Goal: Task Accomplishment & Management: Use online tool/utility

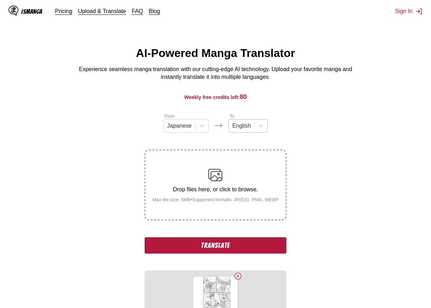
click at [245, 130] on div at bounding box center [241, 126] width 18 height 8
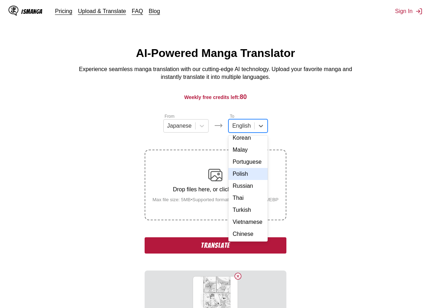
scroll to position [125, 0]
drag, startPoint x: 245, startPoint y: 218, endPoint x: 223, endPoint y: 193, distance: 33.4
click at [245, 219] on div "Vietnamese" at bounding box center [247, 222] width 39 height 12
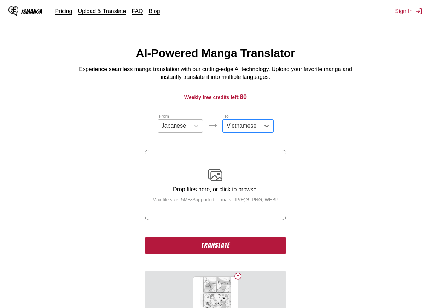
click at [186, 124] on div "Japanese" at bounding box center [173, 126] width 31 height 11
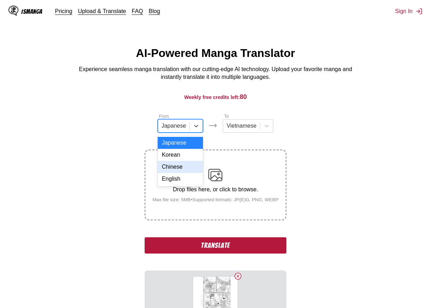
click at [183, 171] on div "Chinese" at bounding box center [180, 167] width 45 height 12
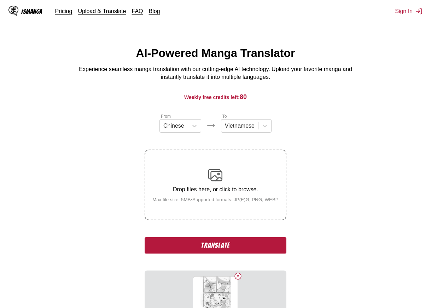
click at [253, 251] on button "Translate" at bounding box center [215, 245] width 141 height 16
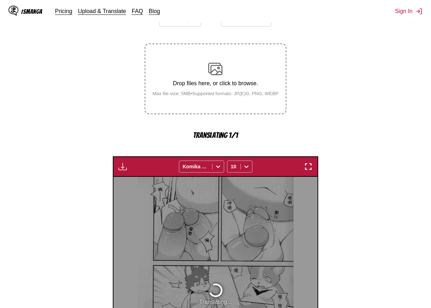
scroll to position [103, 0]
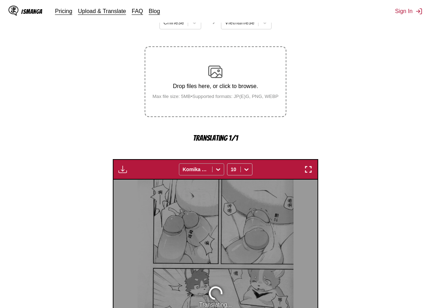
click at [218, 171] on div "Komika Axis" at bounding box center [201, 169] width 45 height 12
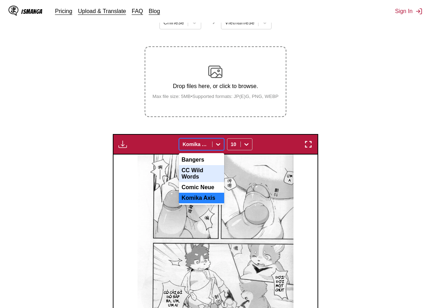
click at [379, 147] on section "From Chinese To Vietnamese Drop files here, or click to browse. Max file size: …" at bounding box center [216, 209] width 420 height 399
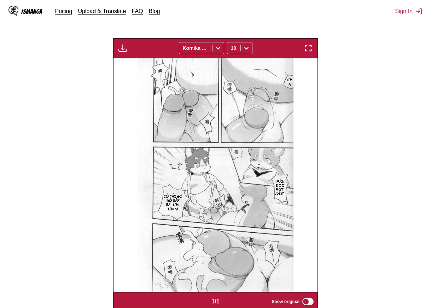
scroll to position [174, 0]
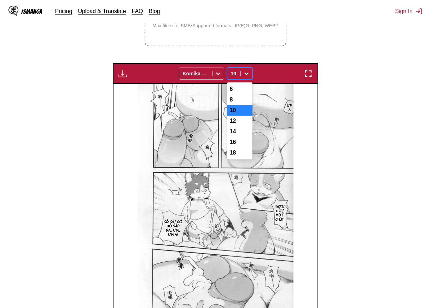
click at [248, 73] on icon at bounding box center [246, 73] width 7 height 7
click at [214, 74] on div at bounding box center [218, 73] width 11 height 11
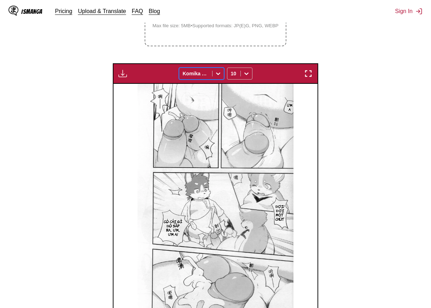
click at [216, 74] on icon at bounding box center [218, 73] width 4 height 2
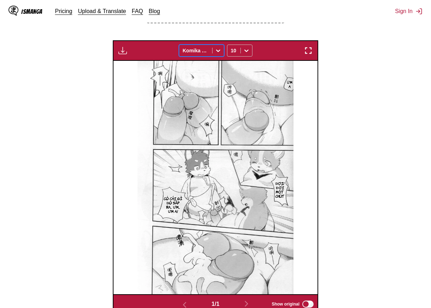
scroll to position [209, 0]
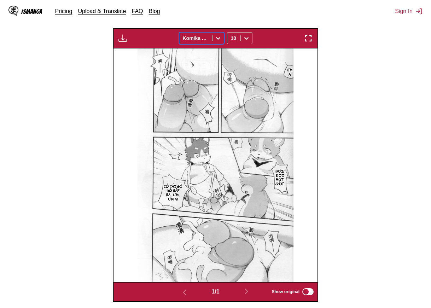
click at [227, 82] on img at bounding box center [216, 164] width 156 height 233
click at [228, 80] on img at bounding box center [216, 164] width 156 height 233
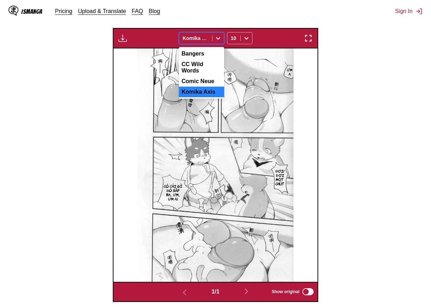
click at [218, 43] on div at bounding box center [218, 38] width 11 height 11
click at [216, 77] on div "Comic Neue" at bounding box center [201, 81] width 45 height 11
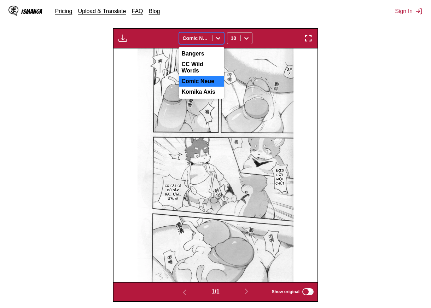
click at [218, 41] on icon at bounding box center [218, 38] width 7 height 7
click at [206, 56] on div "Bangers" at bounding box center [201, 53] width 45 height 11
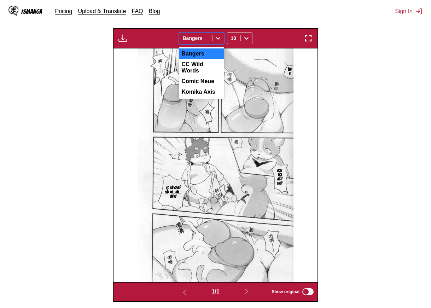
click at [216, 40] on icon at bounding box center [218, 38] width 7 height 7
click at [210, 67] on div "CC Wild Words" at bounding box center [201, 67] width 45 height 17
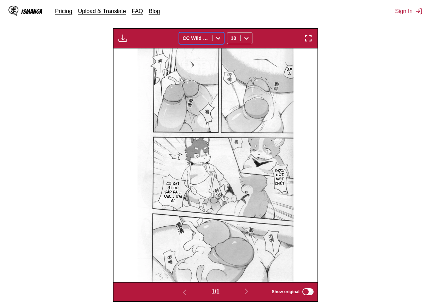
click at [216, 43] on div at bounding box center [218, 38] width 11 height 11
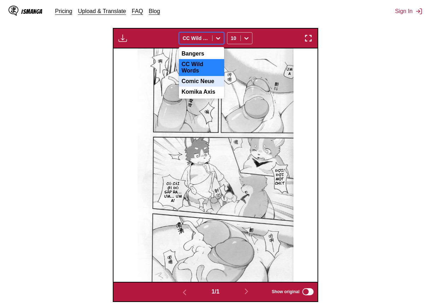
click at [208, 76] on div "Comic Neue" at bounding box center [201, 81] width 45 height 11
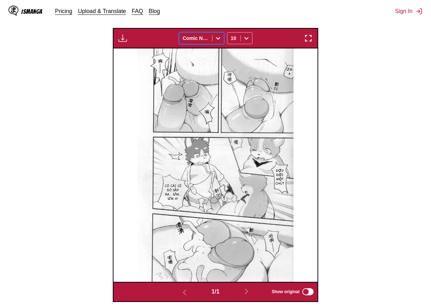
click at [219, 44] on div at bounding box center [218, 38] width 11 height 11
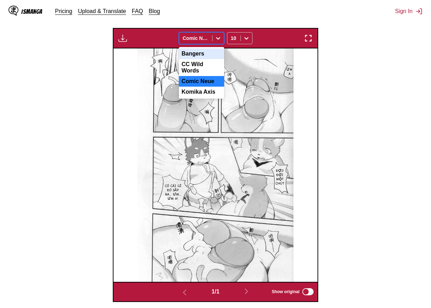
click at [210, 59] on div "Bangers" at bounding box center [201, 53] width 45 height 11
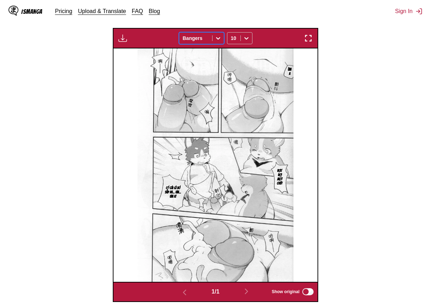
click at [218, 43] on div at bounding box center [218, 38] width 11 height 11
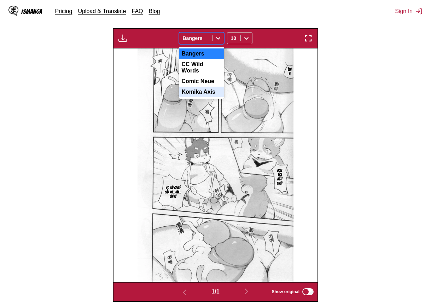
click at [201, 88] on div "Komika Axis" at bounding box center [201, 92] width 45 height 11
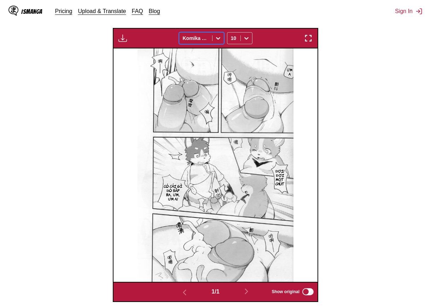
click at [216, 38] on icon at bounding box center [218, 38] width 7 height 7
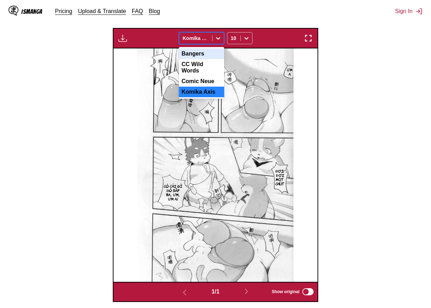
click at [204, 55] on div "Bangers" at bounding box center [201, 53] width 45 height 11
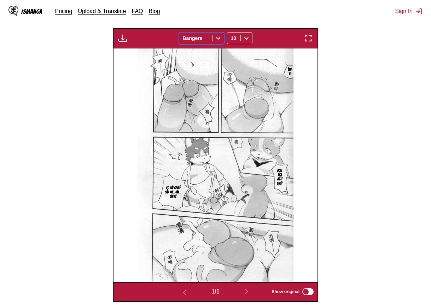
click at [126, 39] on img "button" at bounding box center [122, 38] width 8 height 8
click at [165, 37] on div "Available for premium users only Bangers 10" at bounding box center [215, 38] width 205 height 20
click at [307, 39] on img "button" at bounding box center [308, 38] width 8 height 8
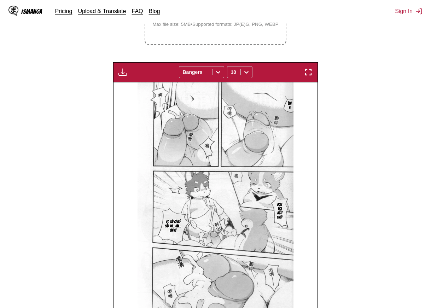
scroll to position [164, 0]
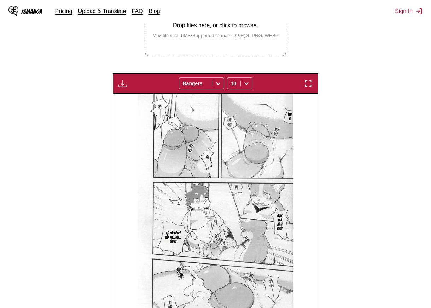
click at [312, 89] on div "Available for premium users only Bangers 10" at bounding box center [215, 83] width 205 height 20
click at [310, 86] on img "button" at bounding box center [308, 83] width 8 height 8
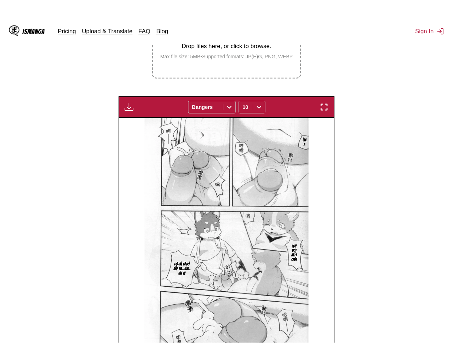
scroll to position [76, 0]
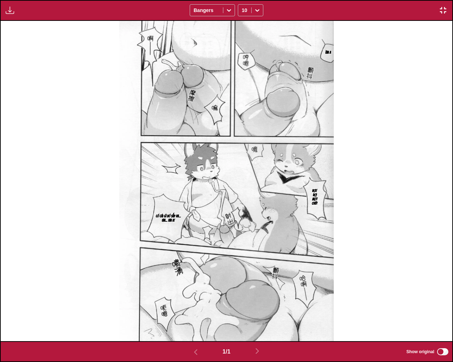
click at [417, 9] on div "Available for premium users only Bangers 10" at bounding box center [226, 10] width 453 height 21
click at [402, 13] on div "Available for premium users only Bangers 10" at bounding box center [226, 10] width 453 height 21
click at [431, 10] on img "button" at bounding box center [442, 10] width 8 height 8
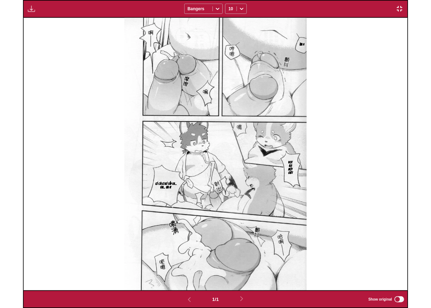
scroll to position [184, 0]
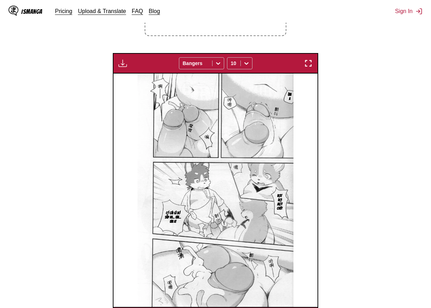
click at [309, 60] on img "button" at bounding box center [308, 63] width 8 height 8
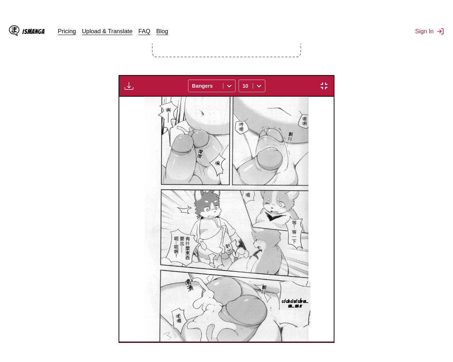
scroll to position [76, 0]
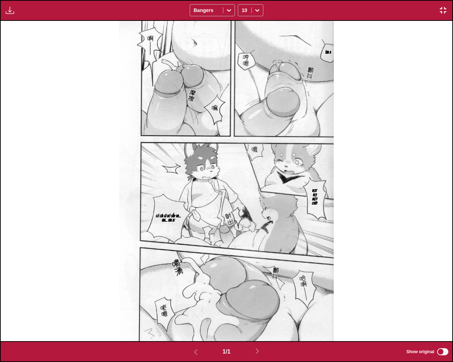
click at [371, 12] on div "Available for premium users only Bangers 10" at bounding box center [226, 10] width 453 height 21
click at [431, 95] on div "Ừm a Đợi! Đợi một chút Có cái gì đó sắp ra... ưm... ưm a!" at bounding box center [226, 181] width 451 height 320
click at [414, 110] on div "Ừm a Đợi! Đợi một chút Có cái gì đó sắp ra... ưm... ưm a!" at bounding box center [226, 181] width 451 height 320
click at [329, 25] on img at bounding box center [226, 181] width 214 height 320
click at [341, 23] on div "Ừm a Đợi! Đợi một chút Có cái gì đó sắp ra... ưm... ưm a!" at bounding box center [226, 181] width 451 height 320
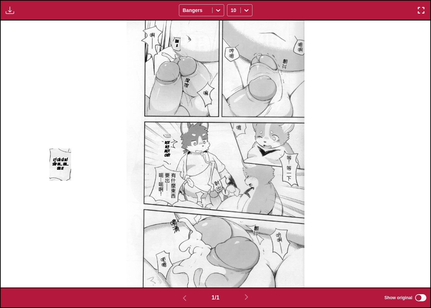
scroll to position [164, 0]
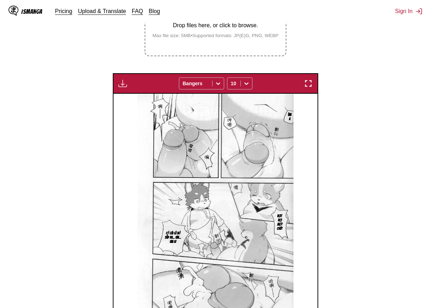
click at [368, 97] on section "From Chinese To Vietnamese Drop files here, or click to browse. Max file size: …" at bounding box center [216, 148] width 420 height 399
click at [314, 84] on button "button" at bounding box center [308, 83] width 13 height 9
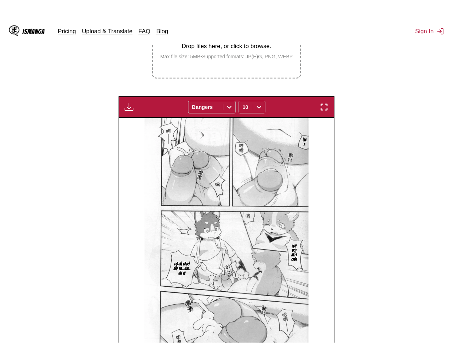
scroll to position [76, 0]
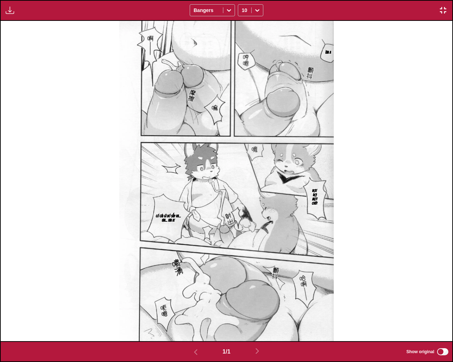
click at [431, 12] on img "button" at bounding box center [442, 10] width 8 height 8
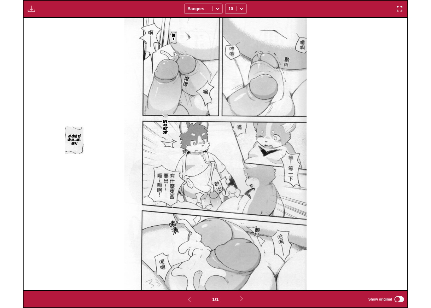
scroll to position [184, 0]
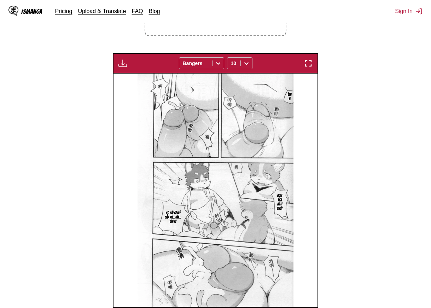
click at [309, 62] on img "button" at bounding box center [308, 63] width 8 height 8
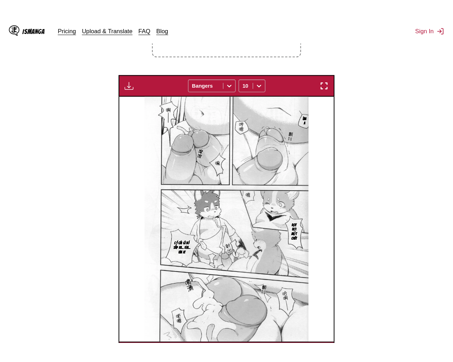
scroll to position [76, 0]
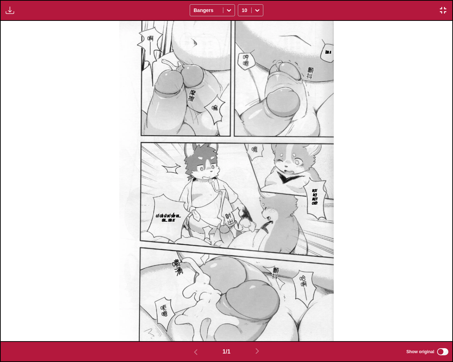
click at [431, 8] on img "button" at bounding box center [442, 10] width 8 height 8
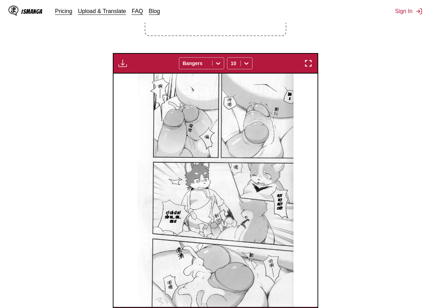
click at [315, 64] on button "button" at bounding box center [308, 63] width 13 height 9
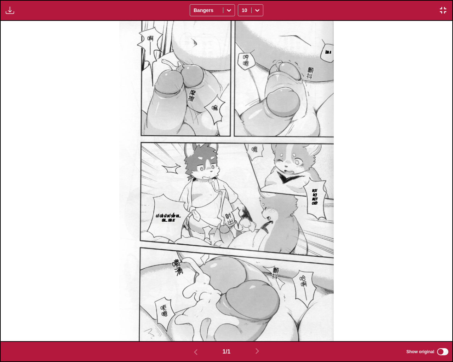
click at [431, 10] on button "button" at bounding box center [442, 10] width 13 height 9
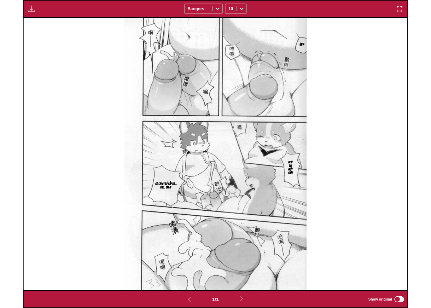
scroll to position [184, 0]
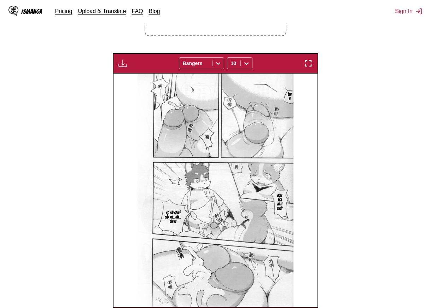
click at [313, 61] on img "button" at bounding box center [308, 63] width 8 height 8
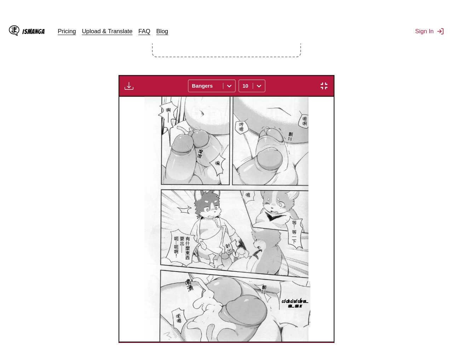
scroll to position [76, 0]
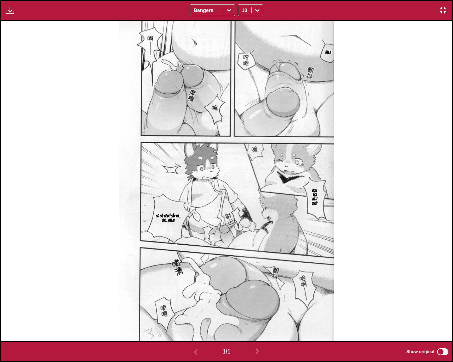
click at [431, 13] on img "button" at bounding box center [442, 10] width 8 height 8
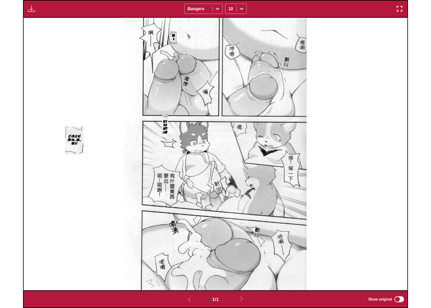
scroll to position [184, 0]
